Goal: Task Accomplishment & Management: Manage account settings

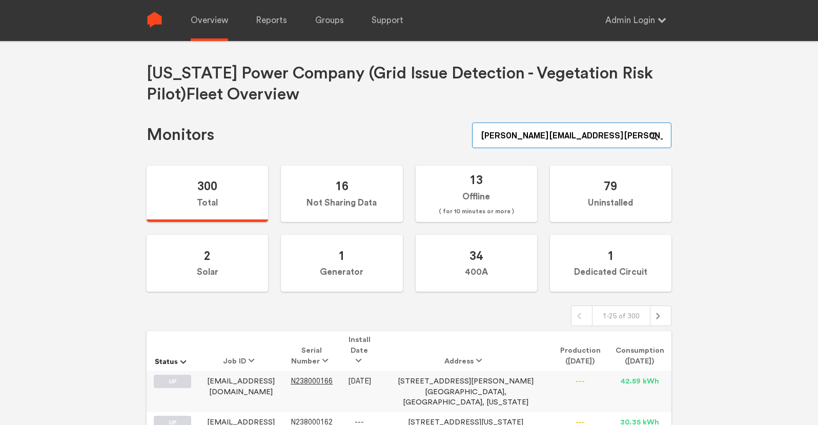
click at [573, 135] on input "zachery.ambrose+admin@sense.com" at bounding box center [571, 135] width 199 height 26
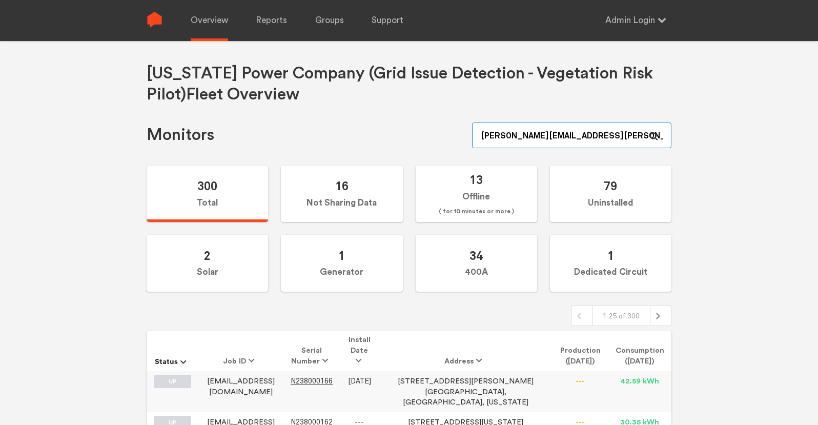
paste input "N150000251"
type input "N150000251"
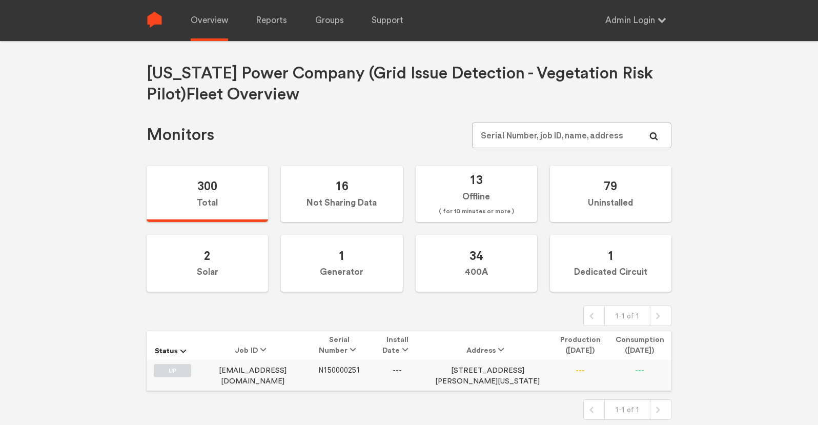
click at [341, 371] on span "N150000251" at bounding box center [339, 370] width 42 height 9
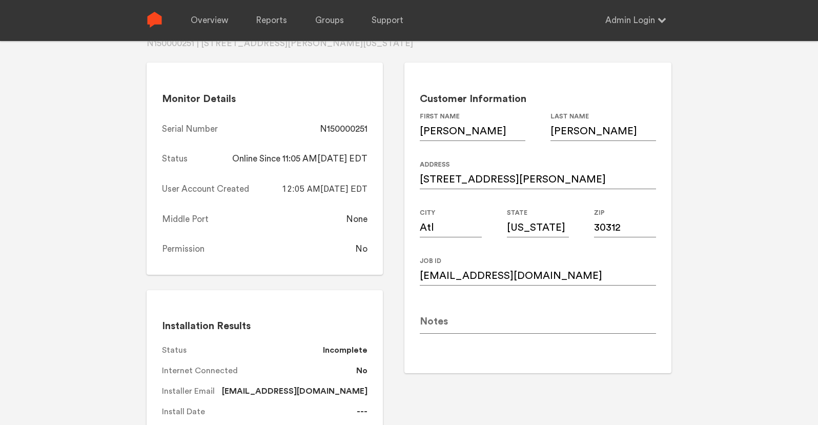
scroll to position [66, 0]
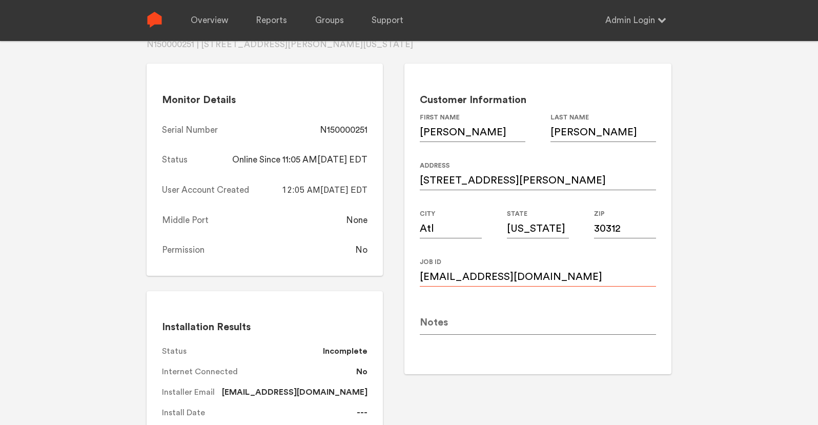
click at [554, 278] on input "Arobinson100@ymail.com" at bounding box center [538, 272] width 236 height 29
paste input "a"
type input "arobinson100@ymail.com"
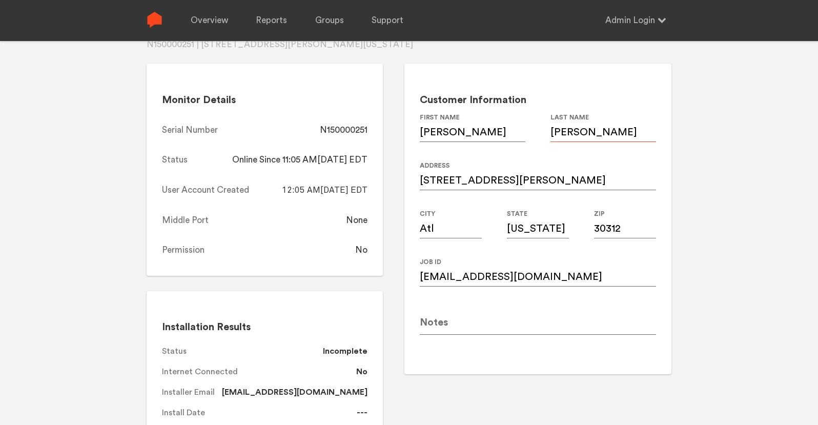
click at [599, 134] on input "Robinson" at bounding box center [603, 127] width 106 height 29
paste input "Adair"
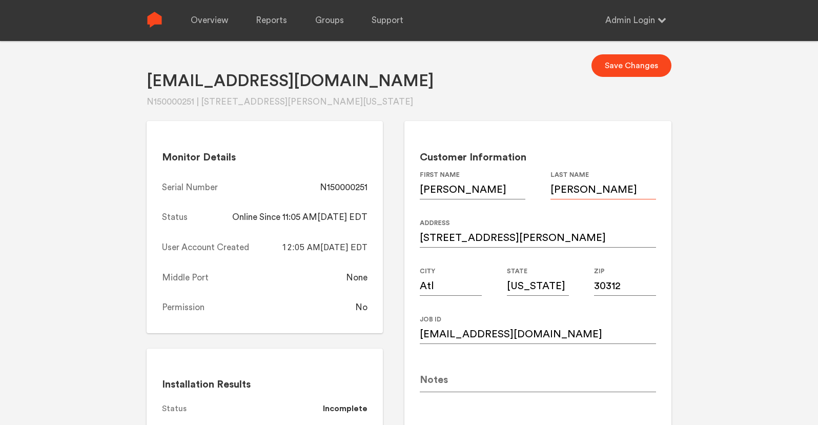
scroll to position [0, 0]
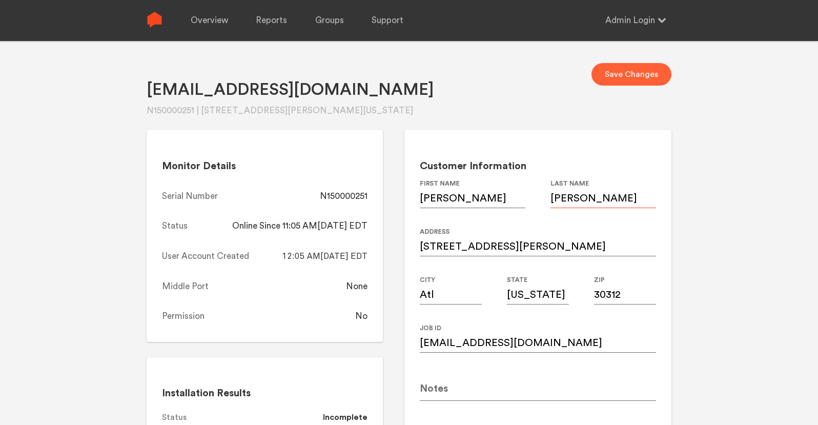
type input "Adair"
click at [607, 63] on button "Save Changes" at bounding box center [631, 74] width 80 height 23
click at [342, 195] on div "N150000251" at bounding box center [344, 196] width 48 height 12
copy div "N150000251"
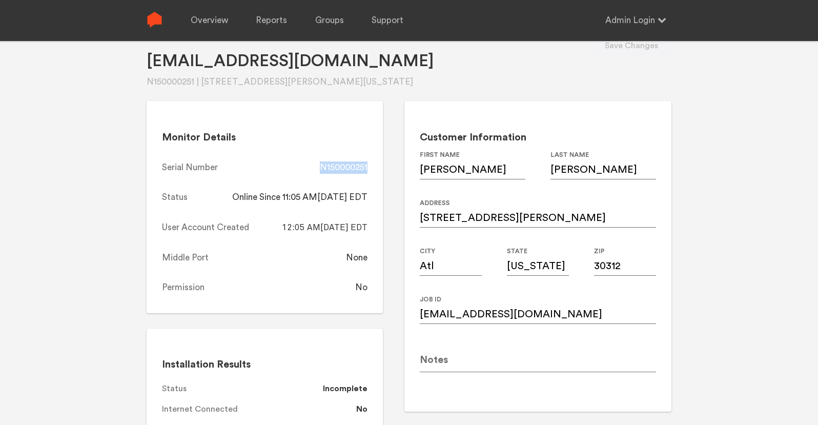
scroll to position [28, 0]
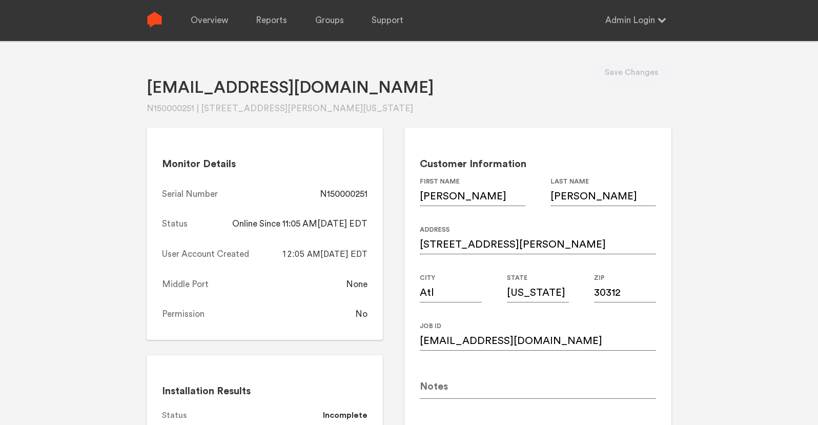
scroll to position [0, 0]
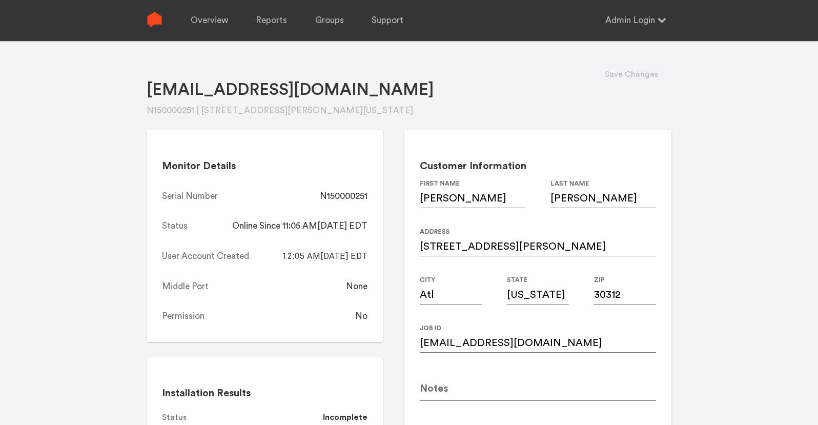
click at [339, 195] on div "N150000251" at bounding box center [344, 196] width 48 height 12
copy div "N150000251"
click at [217, 18] on link "Overview" at bounding box center [209, 20] width 37 height 41
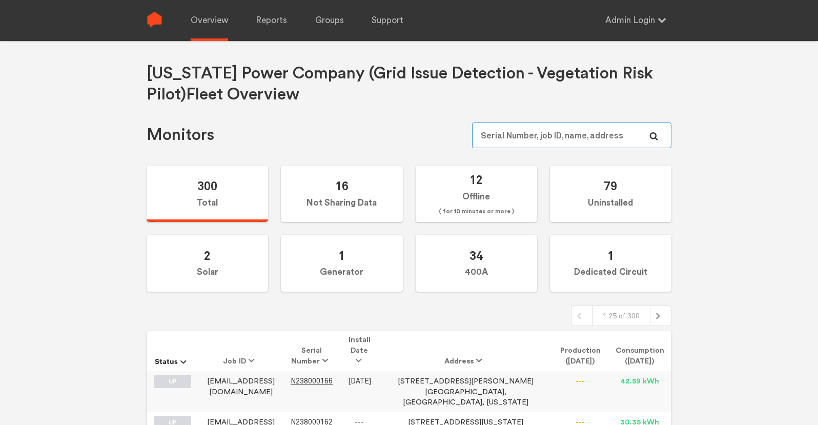
click at [622, 137] on input "text" at bounding box center [571, 135] width 199 height 26
paste input "N149000055"
type input "N149000055"
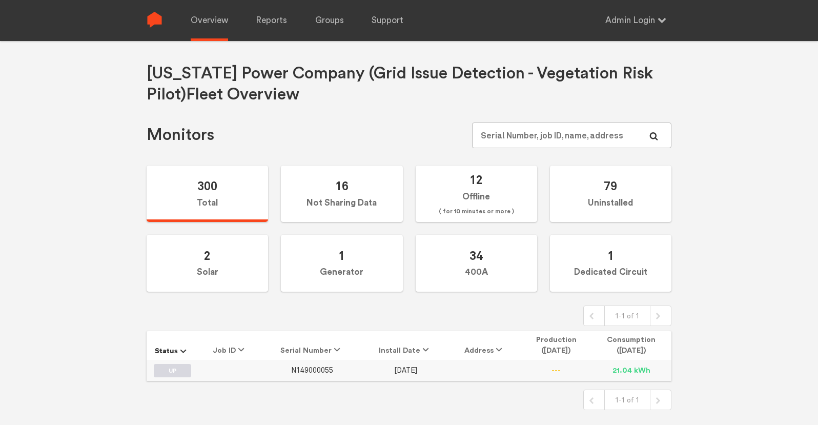
click at [328, 370] on span "N149000055" at bounding box center [312, 370] width 42 height 9
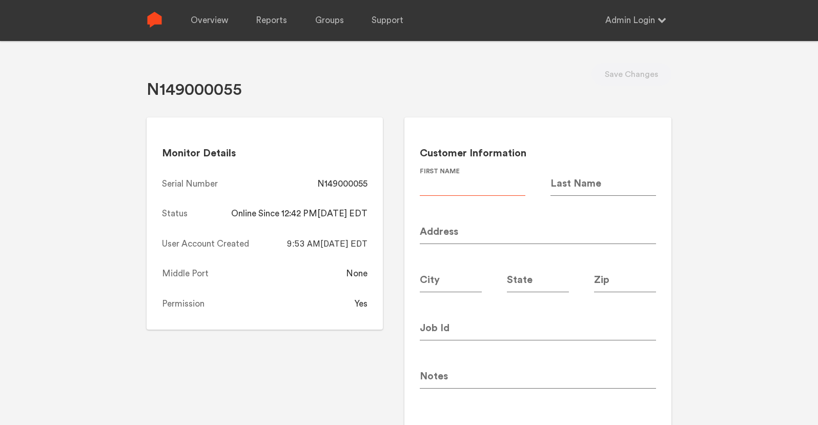
click at [451, 188] on input at bounding box center [473, 181] width 106 height 29
paste input "Tenecia"
type input "Tenecia"
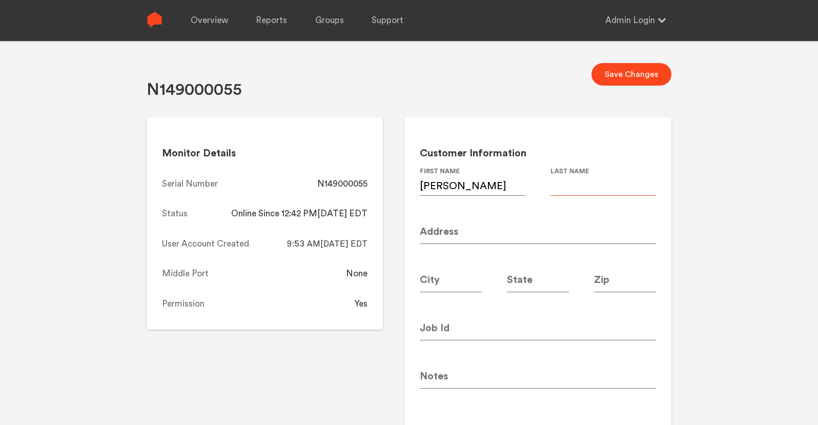
click at [609, 181] on input at bounding box center [603, 181] width 106 height 29
paste input "Parks-Patterson"
type input "Parks-Patterson"
click at [472, 331] on input at bounding box center [538, 326] width 236 height 29
paste input "tparks0804@gmail.com"
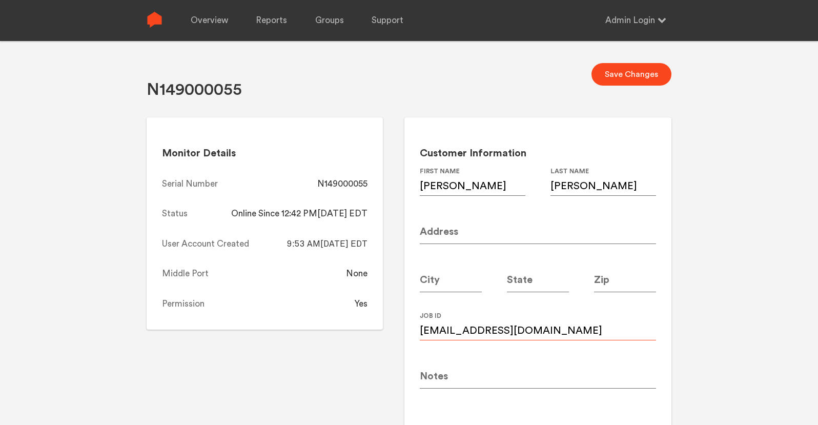
type input "tparks0804@gmail.com"
click at [455, 229] on input at bounding box center [538, 229] width 236 height 29
paste input "2232 Whites Mill Rd"
type input "2232 Whites Mill Rd"
click at [622, 279] on input at bounding box center [625, 277] width 62 height 29
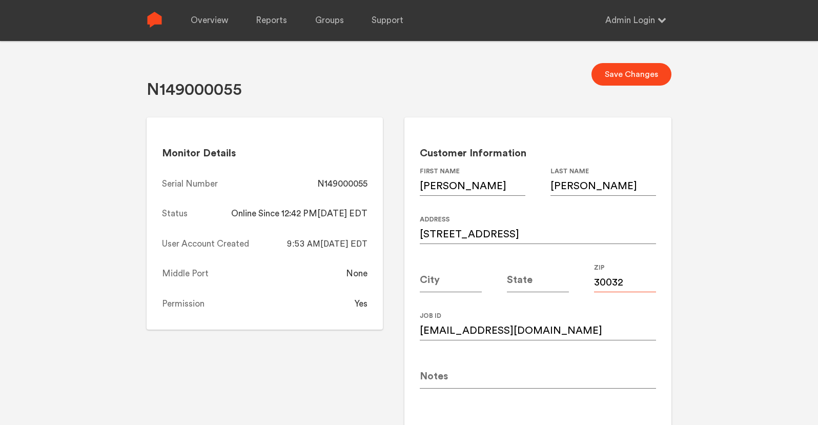
type input "30032"
click at [460, 281] on input at bounding box center [451, 277] width 62 height 29
type input "Atlanta"
click at [525, 285] on input at bounding box center [538, 277] width 62 height 29
type input "GA"
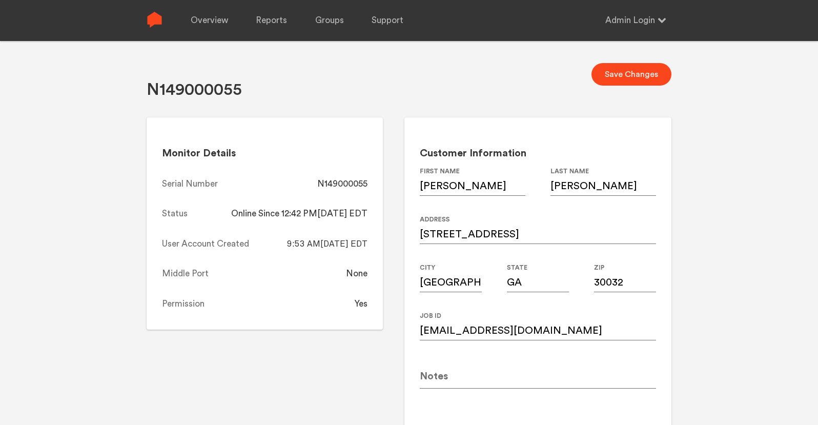
click at [702, 279] on div "N149000055 Save Changes Monitor Details Serial Number N149000055 Status Online …" at bounding box center [409, 253] width 818 height 425
click at [637, 77] on button "Save Changes" at bounding box center [631, 74] width 80 height 23
click at [349, 181] on div "N149000055" at bounding box center [342, 184] width 50 height 12
copy div "N149000055"
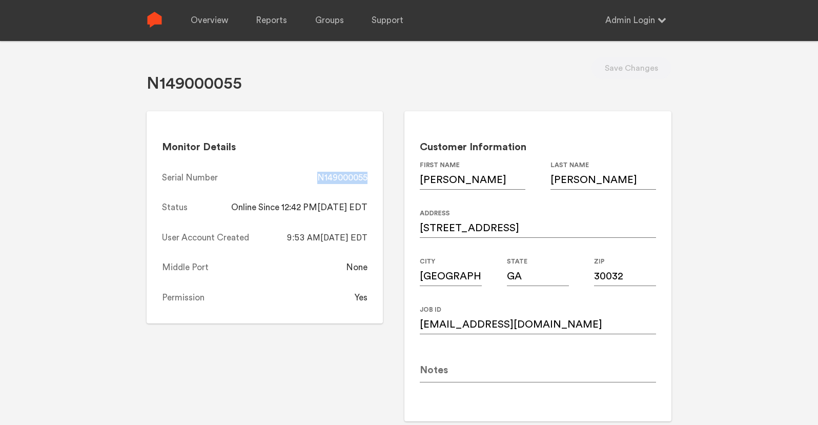
scroll to position [6, 0]
click at [745, 256] on div "N149000055 Save Changes Monitor Details Serial Number N149000055 Status Online …" at bounding box center [409, 247] width 818 height 425
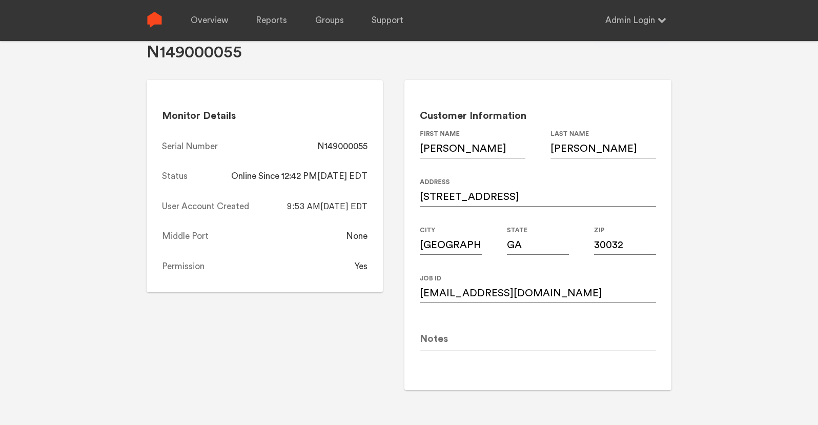
scroll to position [41, 0]
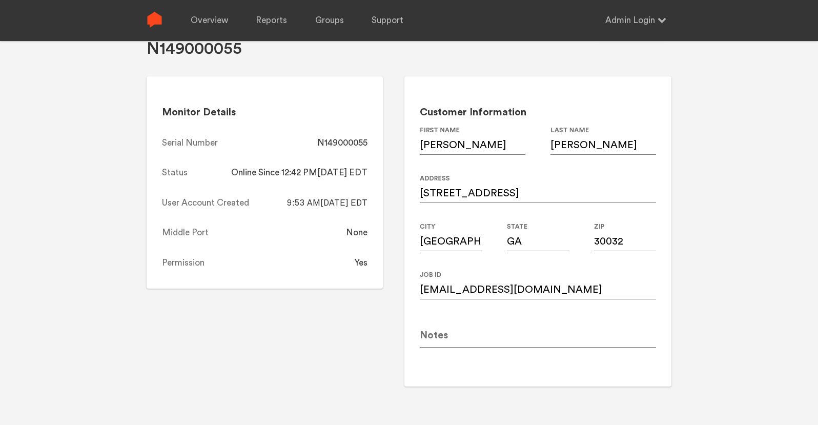
click at [343, 144] on div "N149000055" at bounding box center [342, 143] width 50 height 12
copy div "N149000055"
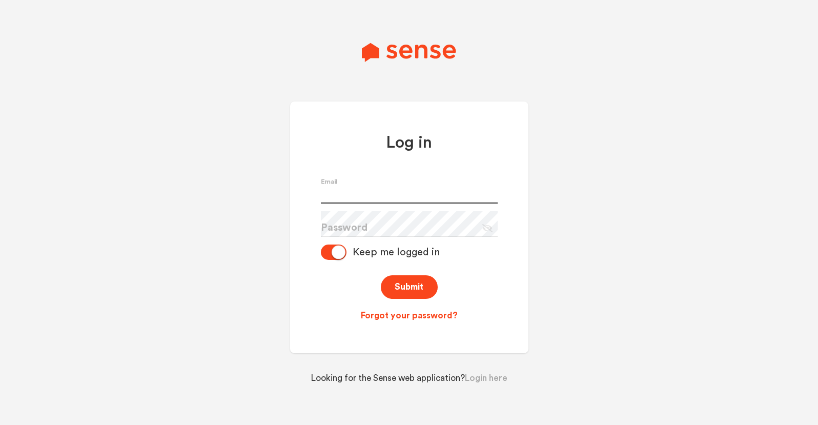
type input "zachery.ambrose+admin@sense.com"
